Goal: Information Seeking & Learning: Find specific fact

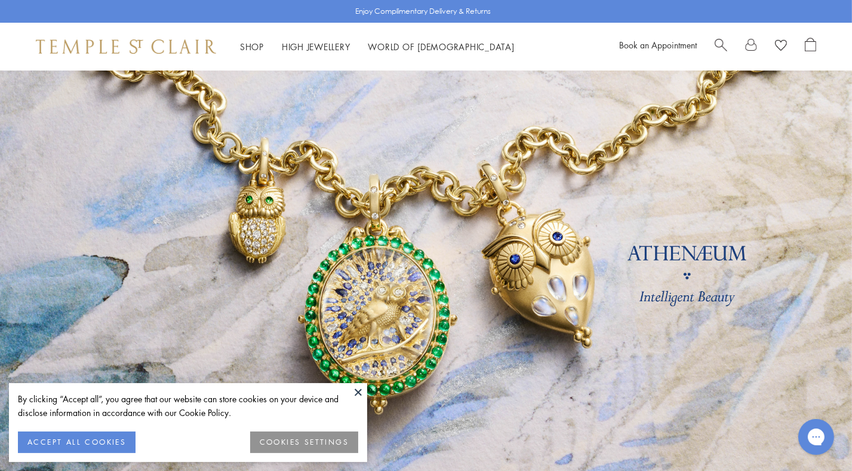
click at [358, 390] on button at bounding box center [358, 392] width 18 height 18
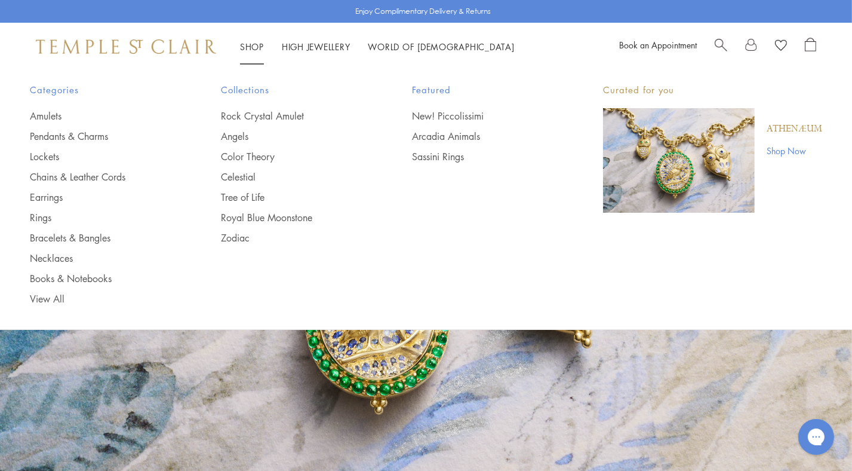
click at [253, 48] on link "Shop Shop" at bounding box center [252, 47] width 24 height 12
click at [44, 217] on link "Rings" at bounding box center [101, 217] width 143 height 13
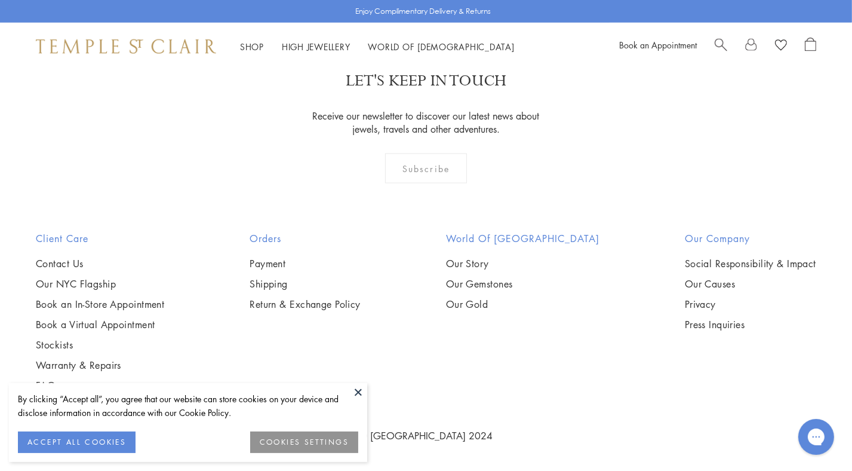
scroll to position [2761, 0]
click at [0, 0] on img at bounding box center [0, 0] width 0 height 0
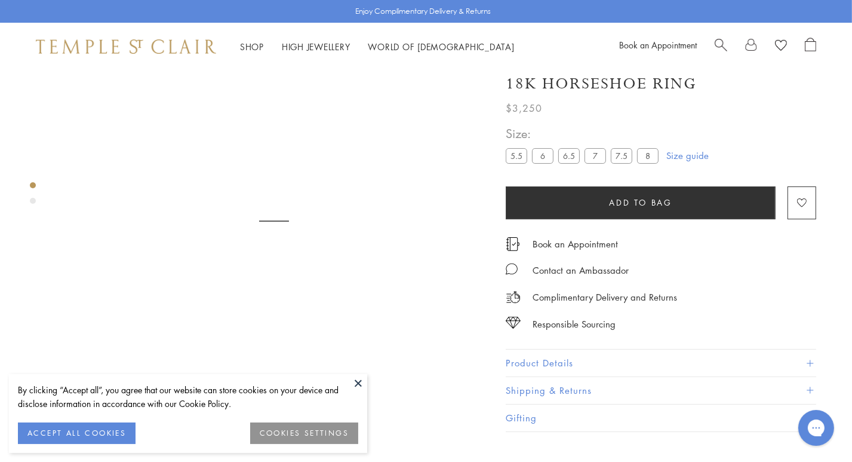
scroll to position [70, 0]
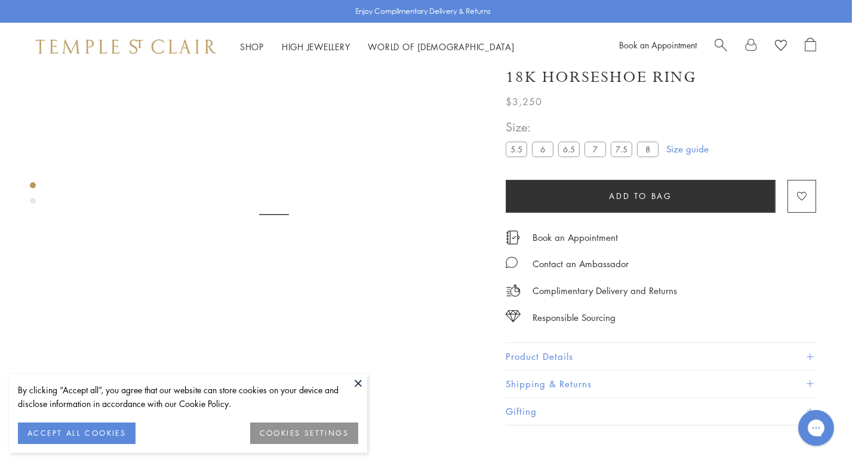
click at [536, 370] on button "Product Details" at bounding box center [661, 356] width 311 height 27
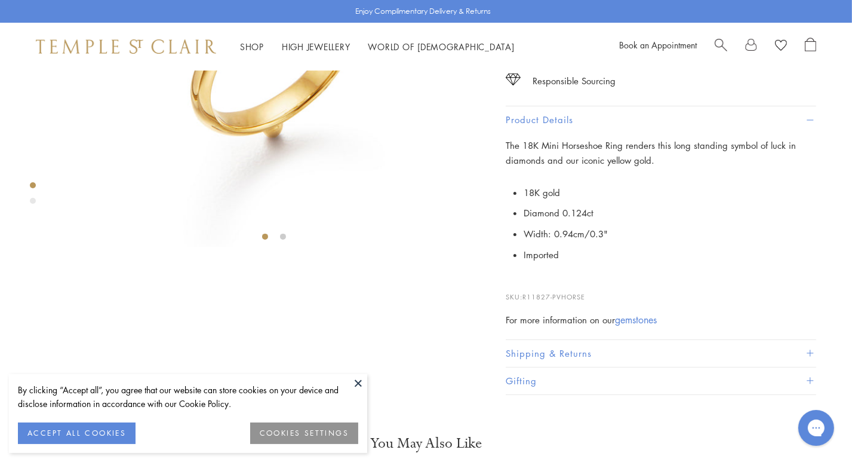
scroll to position [0, 0]
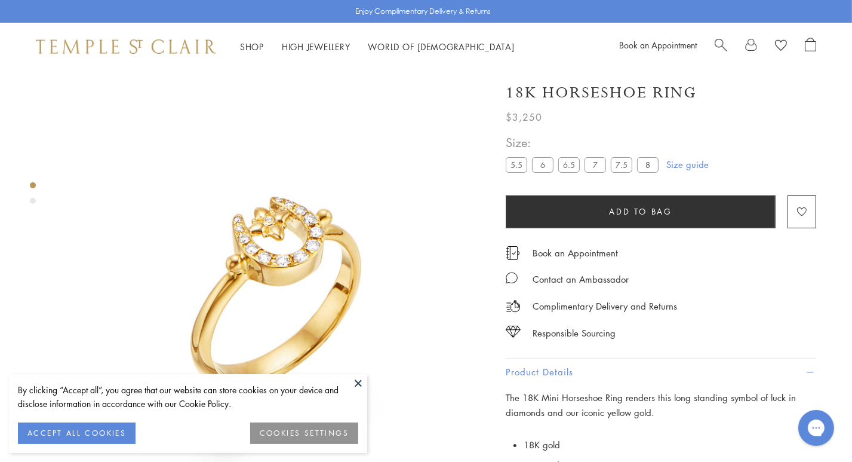
click at [115, 130] on img at bounding box center [274, 284] width 428 height 428
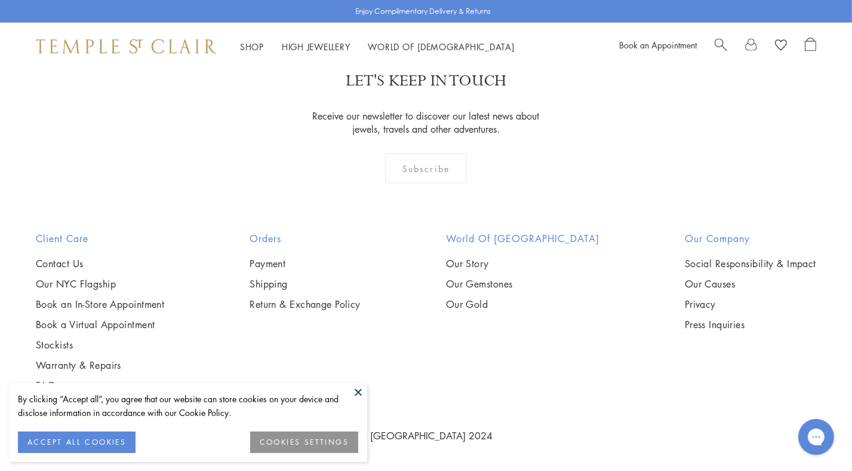
click at [251, 44] on link "Shop Shop" at bounding box center [252, 47] width 24 height 12
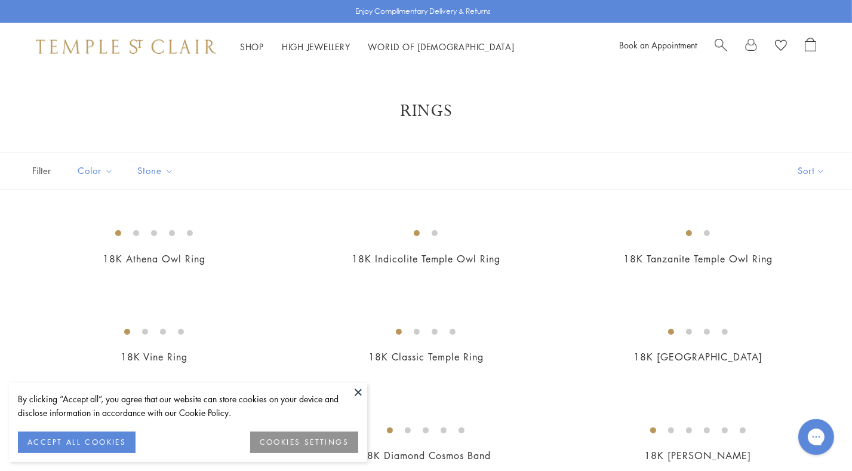
click at [250, 42] on link "Shop Shop" at bounding box center [252, 47] width 24 height 12
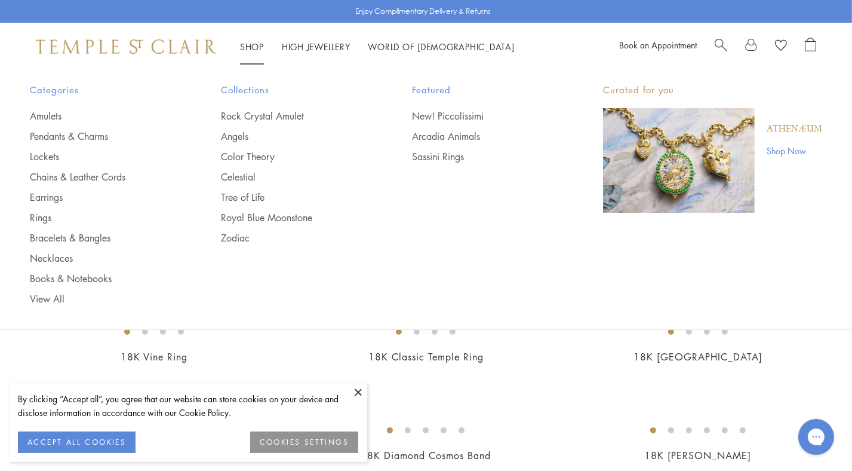
click at [258, 45] on link "Shop Shop" at bounding box center [252, 47] width 24 height 12
click at [42, 116] on link "Amulets" at bounding box center [101, 115] width 143 height 13
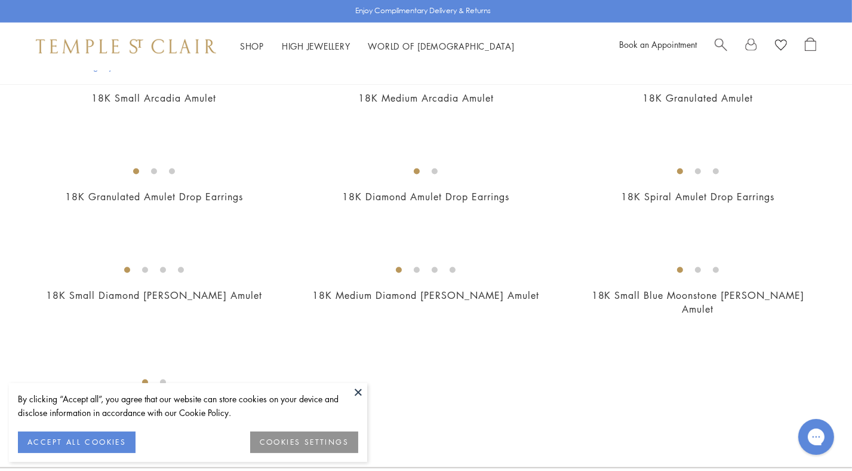
scroll to position [2131, 0]
click at [0, 0] on img at bounding box center [0, 0] width 0 height 0
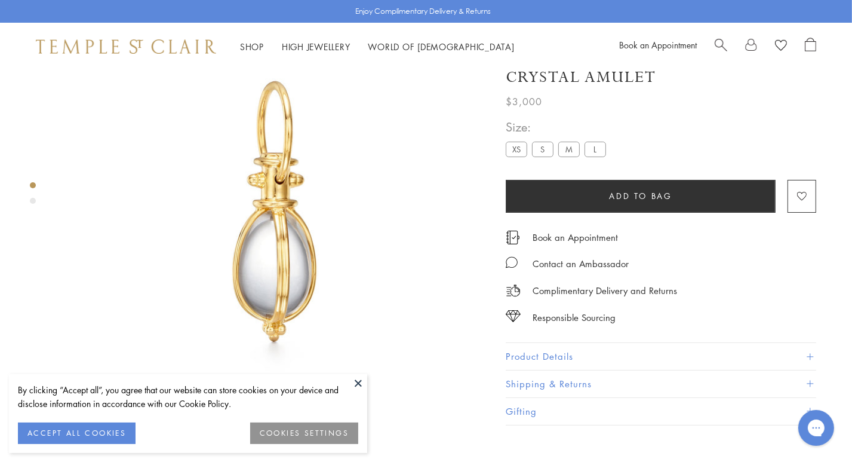
click at [553, 370] on button "Product Details" at bounding box center [661, 356] width 311 height 27
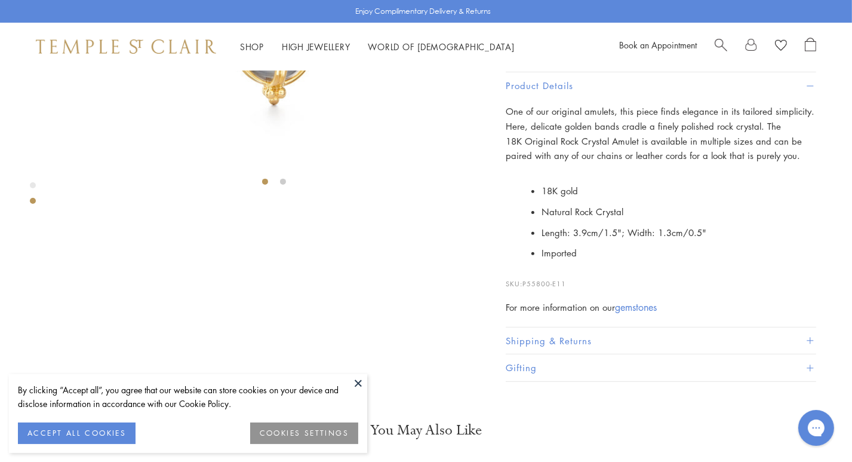
scroll to position [318, 0]
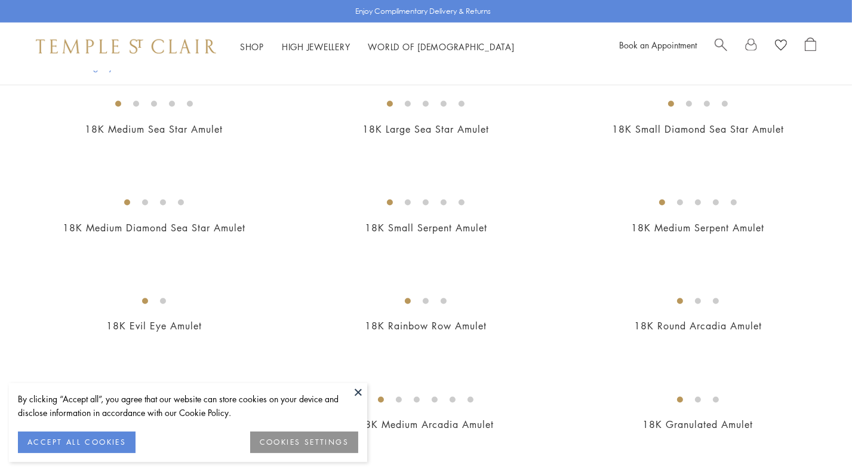
click at [248, 45] on link "Shop Shop" at bounding box center [252, 47] width 24 height 12
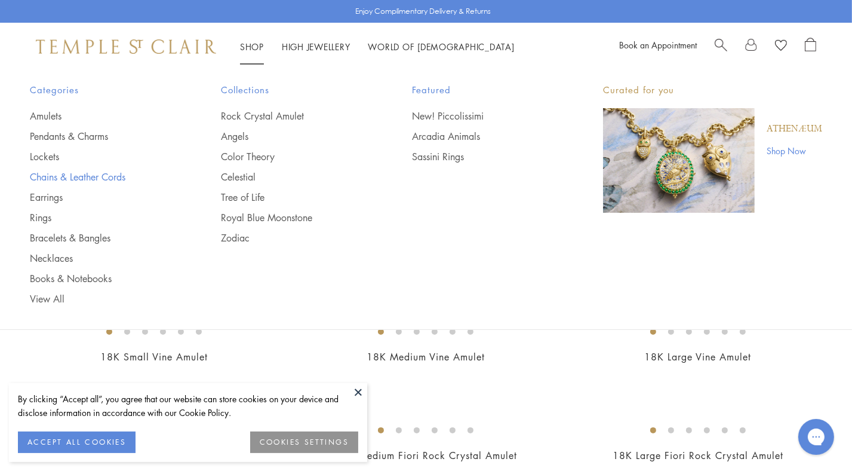
click at [56, 175] on link "Chains & Leather Cords" at bounding box center [101, 176] width 143 height 13
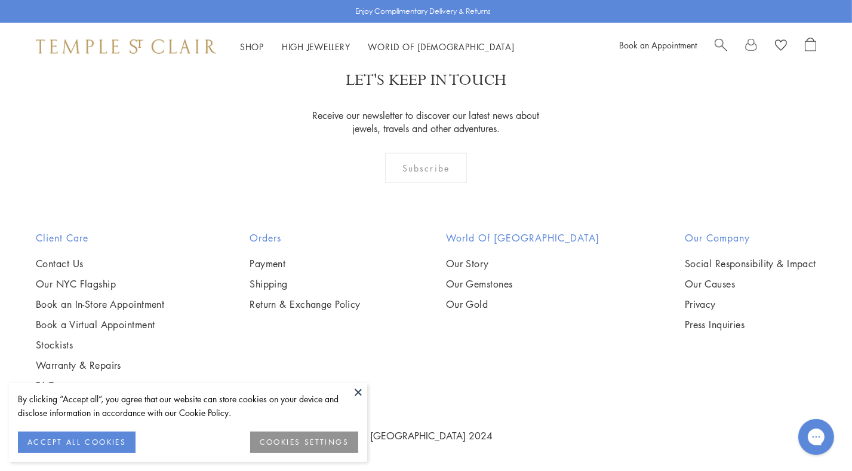
scroll to position [1819, 0]
click at [0, 0] on img at bounding box center [0, 0] width 0 height 0
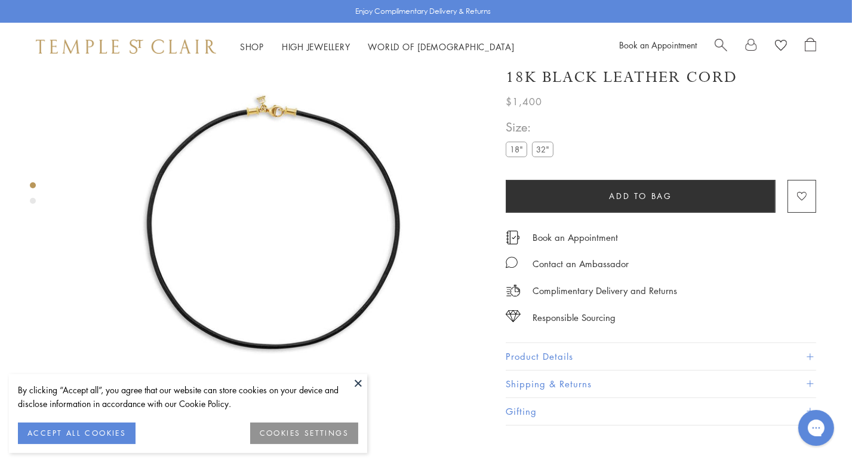
click at [550, 370] on button "Product Details" at bounding box center [661, 356] width 311 height 27
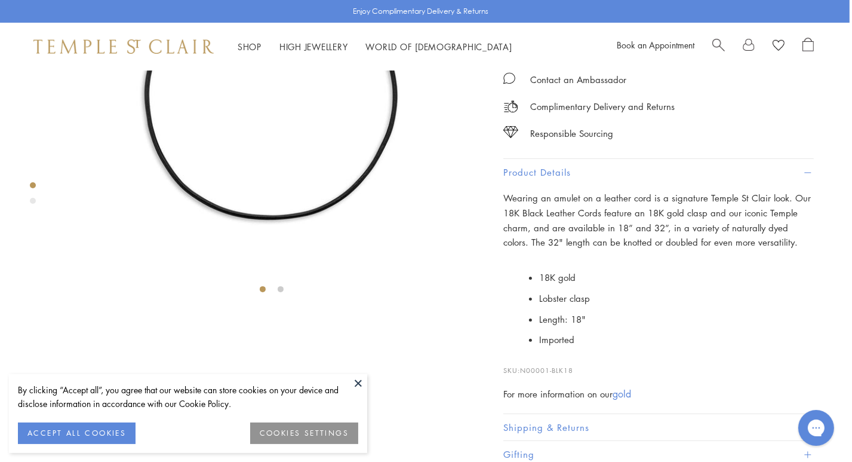
scroll to position [205, 2]
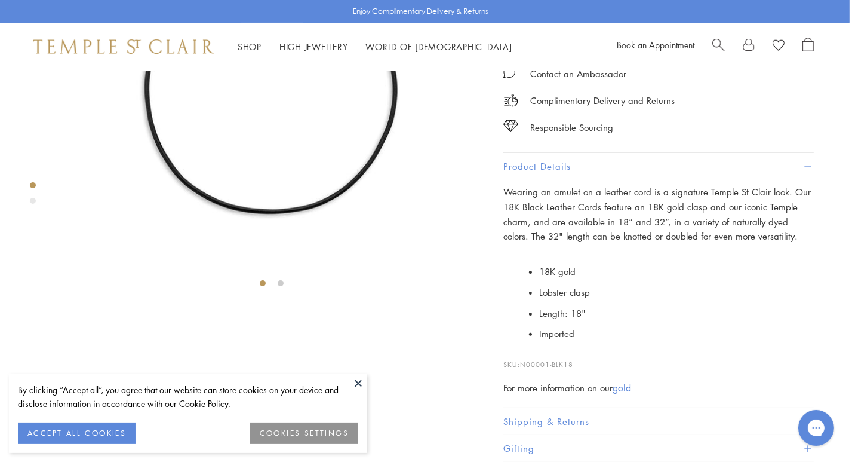
click at [103, 202] on img at bounding box center [271, 79] width 428 height 428
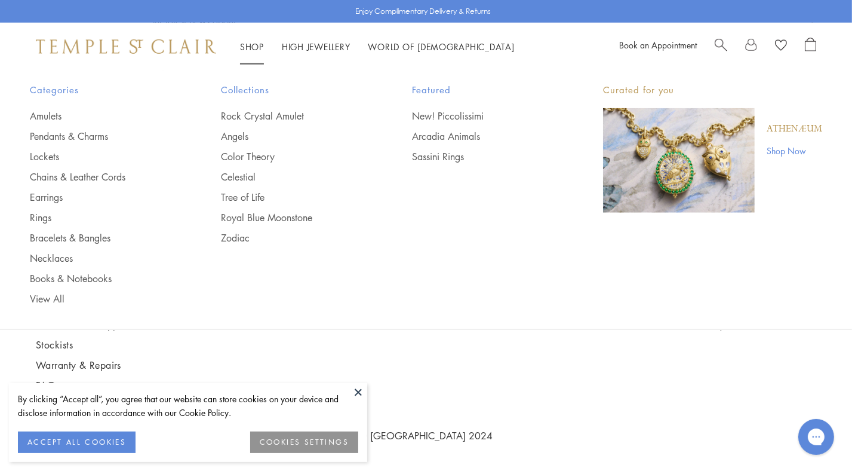
click at [256, 46] on link "Shop Shop" at bounding box center [252, 47] width 24 height 12
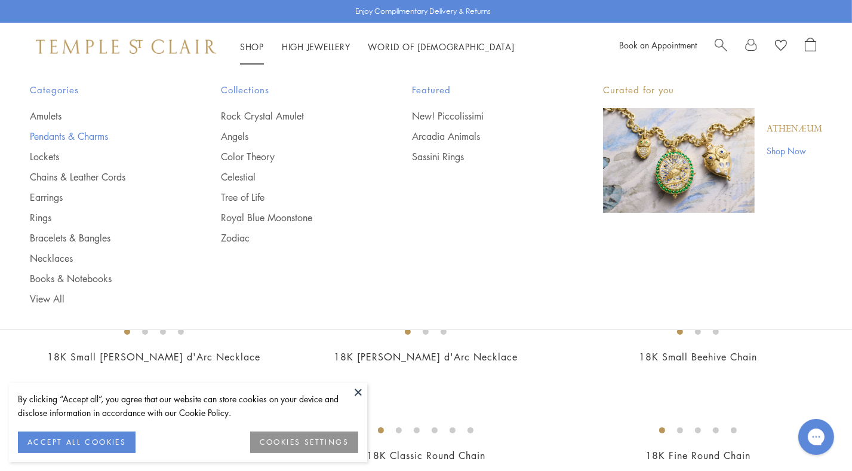
drag, startPoint x: 43, startPoint y: 192, endPoint x: 158, endPoint y: 132, distance: 129.3
click at [158, 132] on link "Pendants & Charms" at bounding box center [101, 136] width 143 height 13
click at [256, 46] on link "Shop Shop" at bounding box center [252, 47] width 24 height 12
click at [33, 197] on link "Earrings" at bounding box center [101, 197] width 143 height 13
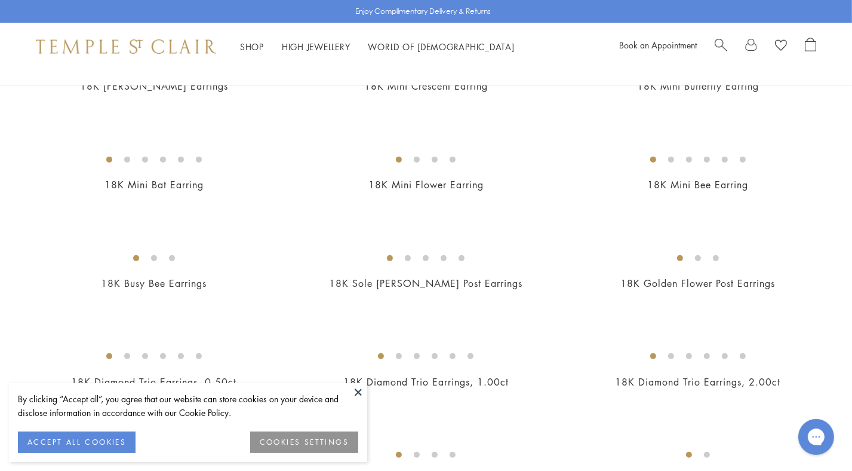
scroll to position [370, 0]
click at [0, 0] on img at bounding box center [0, 0] width 0 height 0
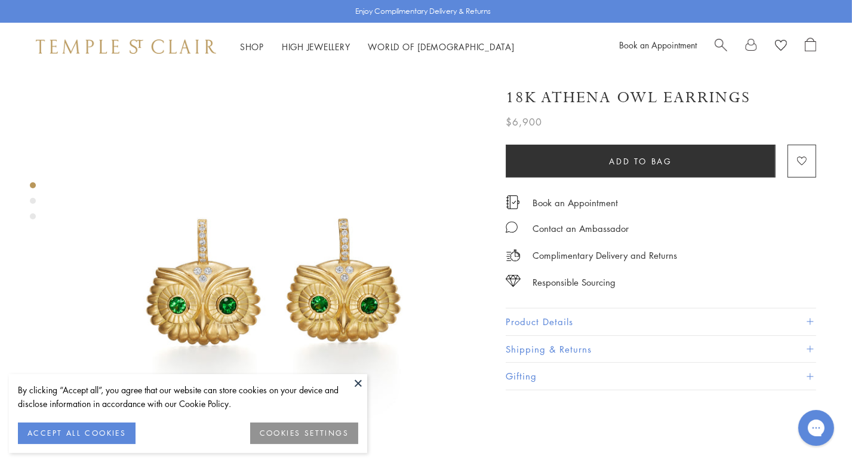
click at [564, 316] on button "Product Details" at bounding box center [661, 321] width 311 height 27
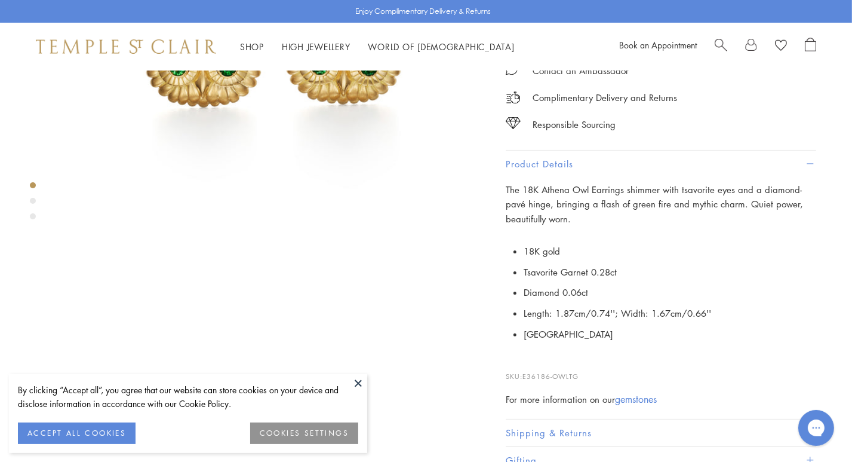
scroll to position [239, 0]
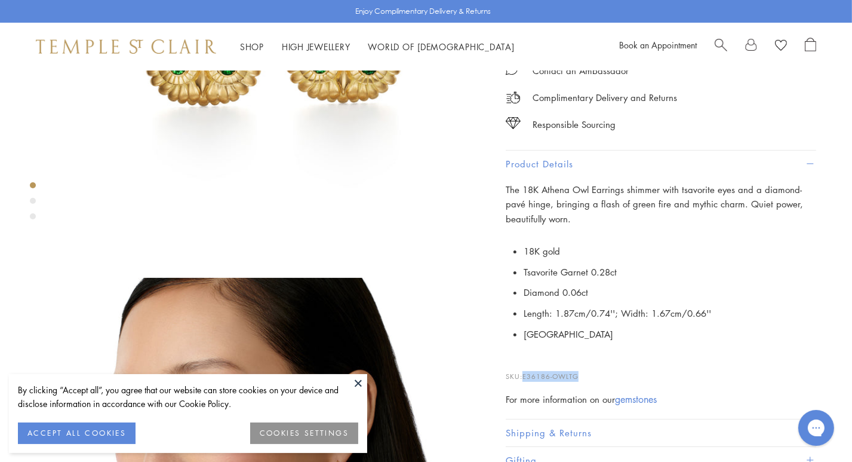
drag, startPoint x: 523, startPoint y: 373, endPoint x: 585, endPoint y: 369, distance: 62.3
click at [585, 369] on p "SKU: E36186-OWLTG" at bounding box center [661, 370] width 311 height 23
copy span "E36186-OWLTG"
